Goal: Information Seeking & Learning: Check status

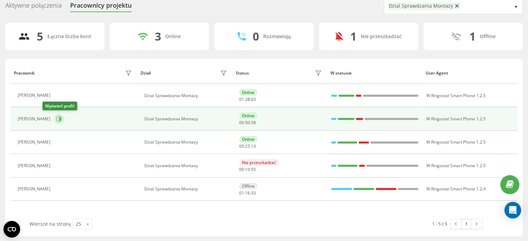
click at [56, 118] on icon at bounding box center [59, 119] width 6 height 6
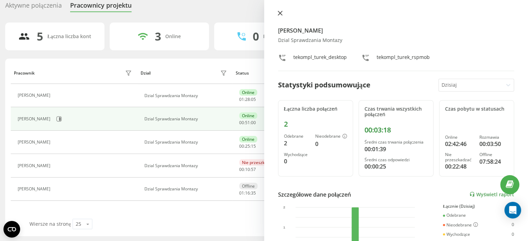
click at [276, 10] on button at bounding box center [279, 13] width 9 height 7
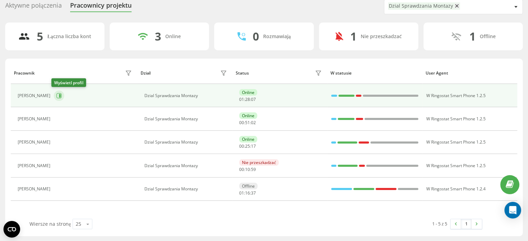
click at [56, 94] on icon at bounding box center [59, 96] width 6 height 6
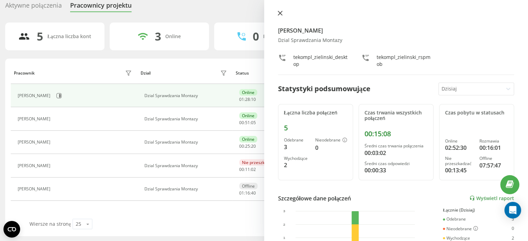
click at [278, 11] on icon at bounding box center [279, 13] width 4 height 4
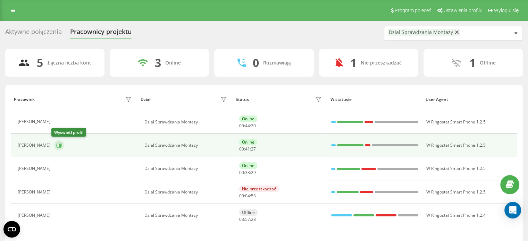
click at [57, 143] on icon at bounding box center [59, 145] width 5 height 5
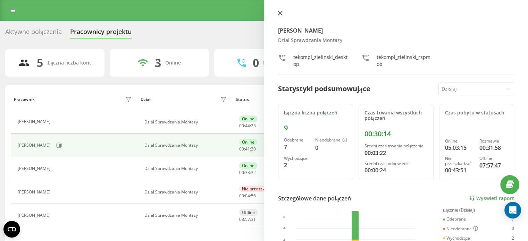
click at [279, 12] on icon at bounding box center [279, 13] width 4 height 4
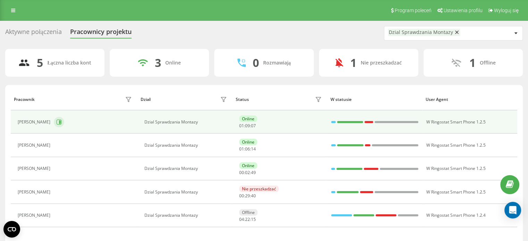
click at [56, 124] on icon at bounding box center [59, 122] width 6 height 6
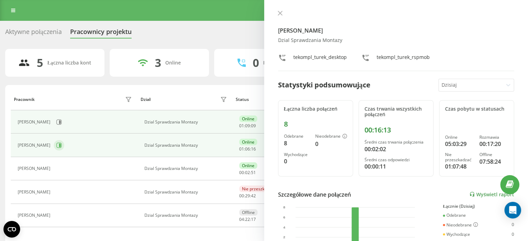
click at [56, 148] on button at bounding box center [59, 145] width 10 height 10
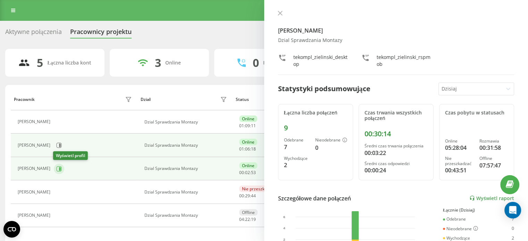
click at [57, 166] on icon at bounding box center [59, 168] width 5 height 5
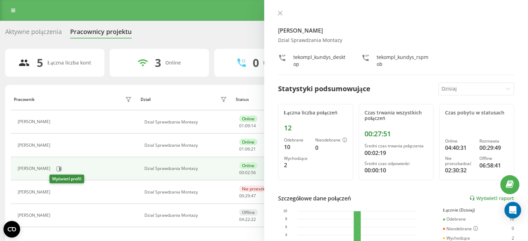
click at [58, 190] on button at bounding box center [58, 193] width 8 height 10
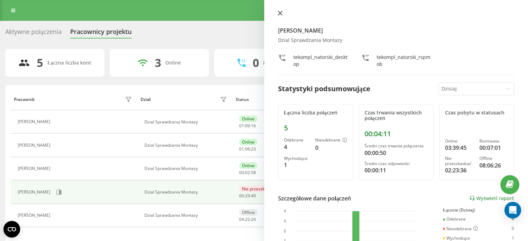
click at [277, 12] on icon at bounding box center [279, 13] width 5 height 5
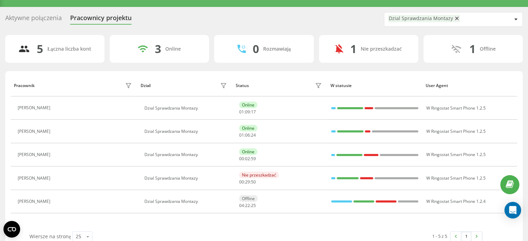
scroll to position [26, 0]
